Goal: Information Seeking & Learning: Learn about a topic

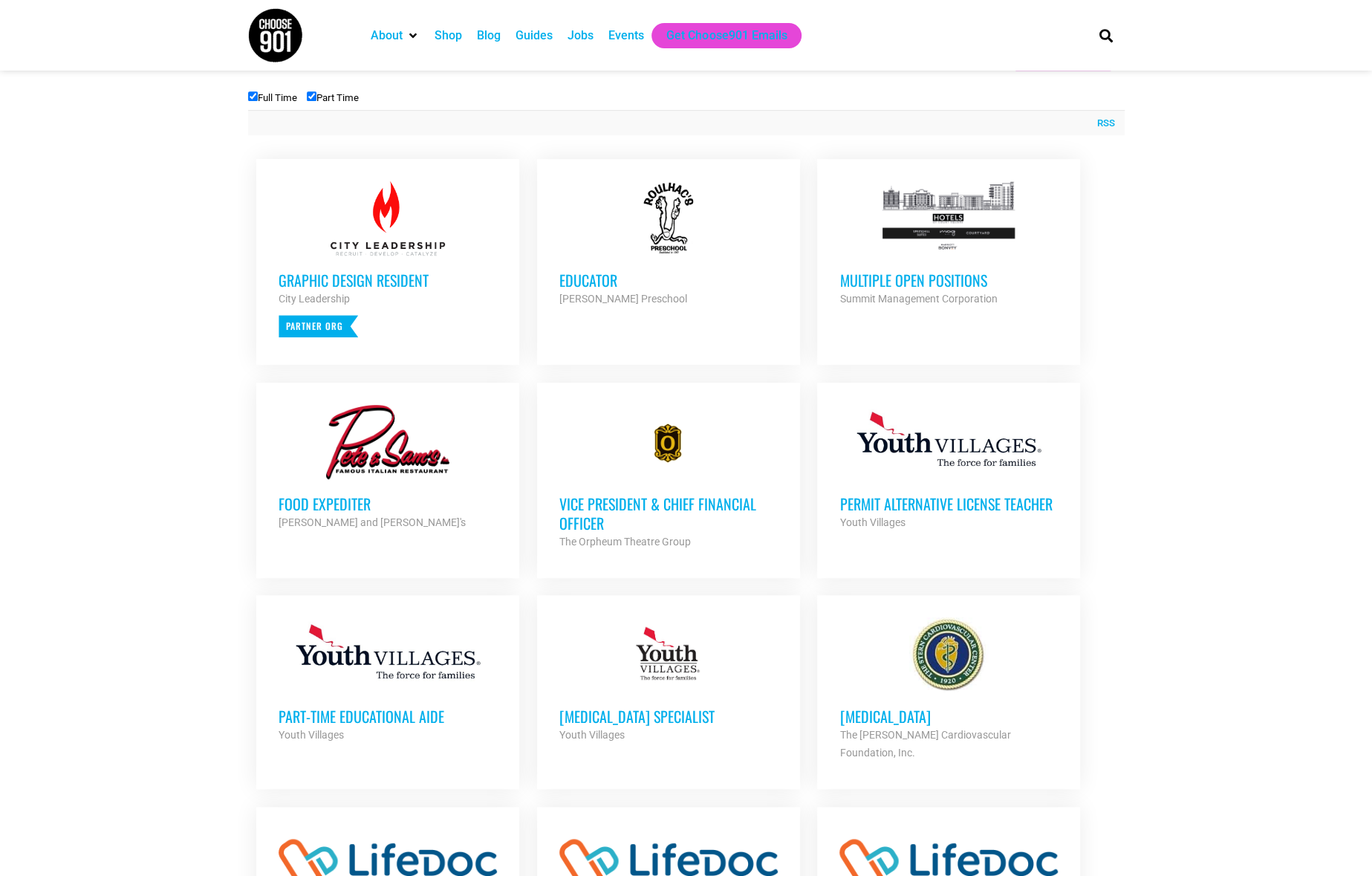
scroll to position [225, 0]
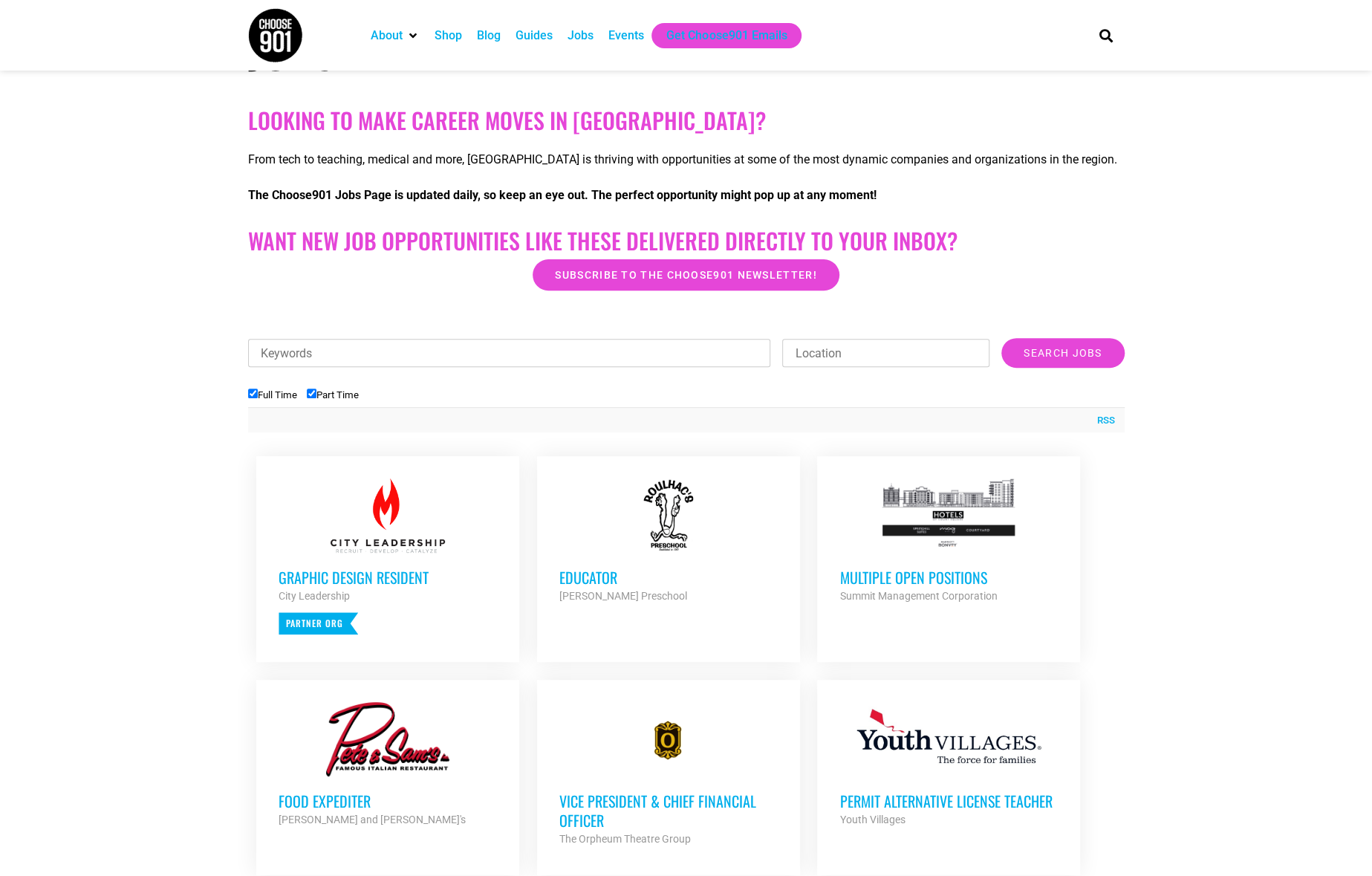
click at [858, 419] on div "RSS" at bounding box center [686, 420] width 876 height 25
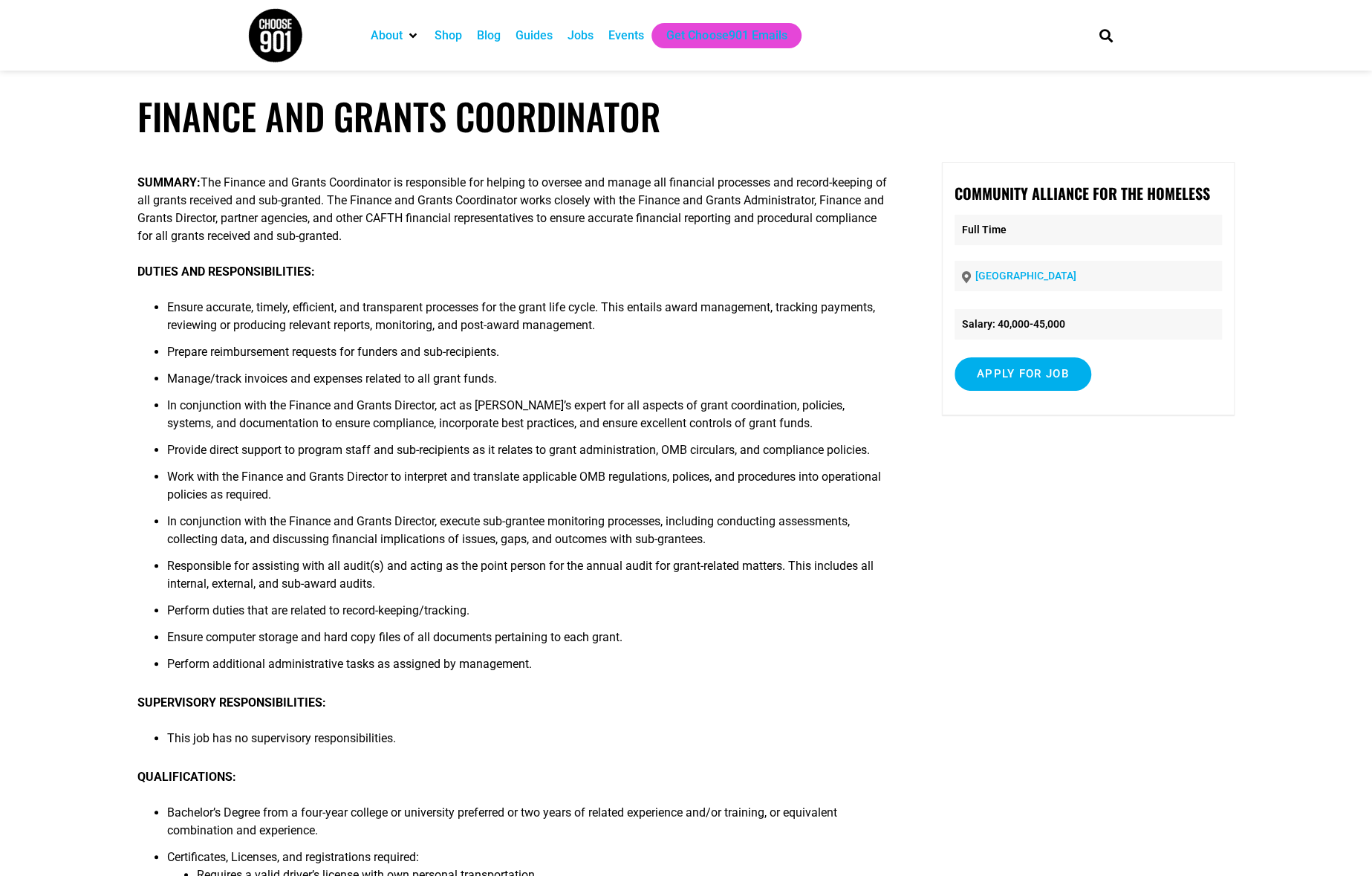
scroll to position [74, 0]
